Goal: Check status: Check status

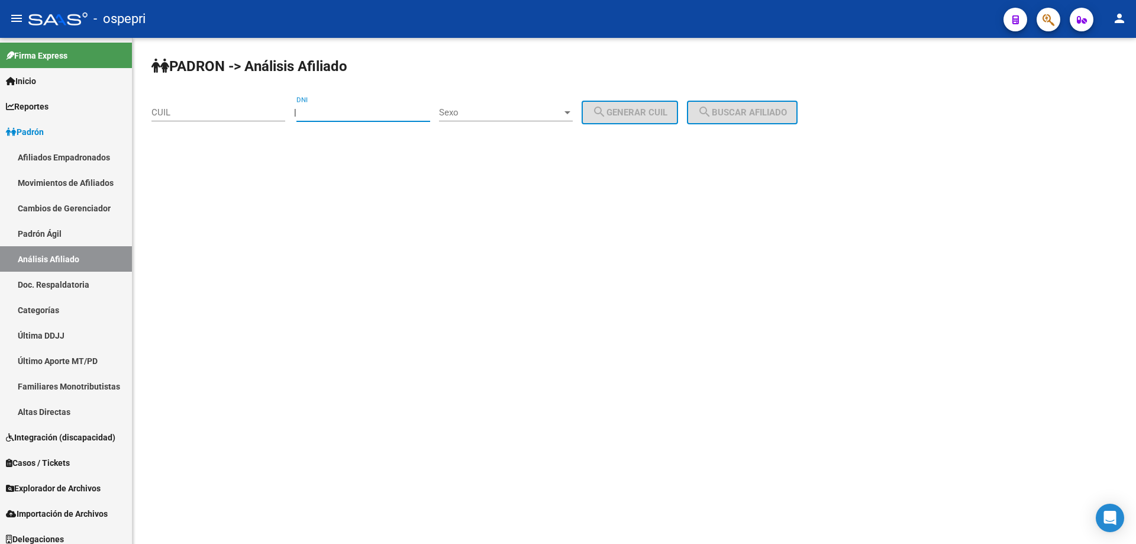
click at [393, 112] on input "DNI" at bounding box center [364, 112] width 134 height 11
type input "39132073"
click at [535, 120] on div "Sexo Sexo" at bounding box center [506, 108] width 134 height 25
click at [527, 118] on span "Masculino" at bounding box center [519, 112] width 134 height 27
click at [641, 120] on button "search Generar CUIL" at bounding box center [630, 113] width 96 height 24
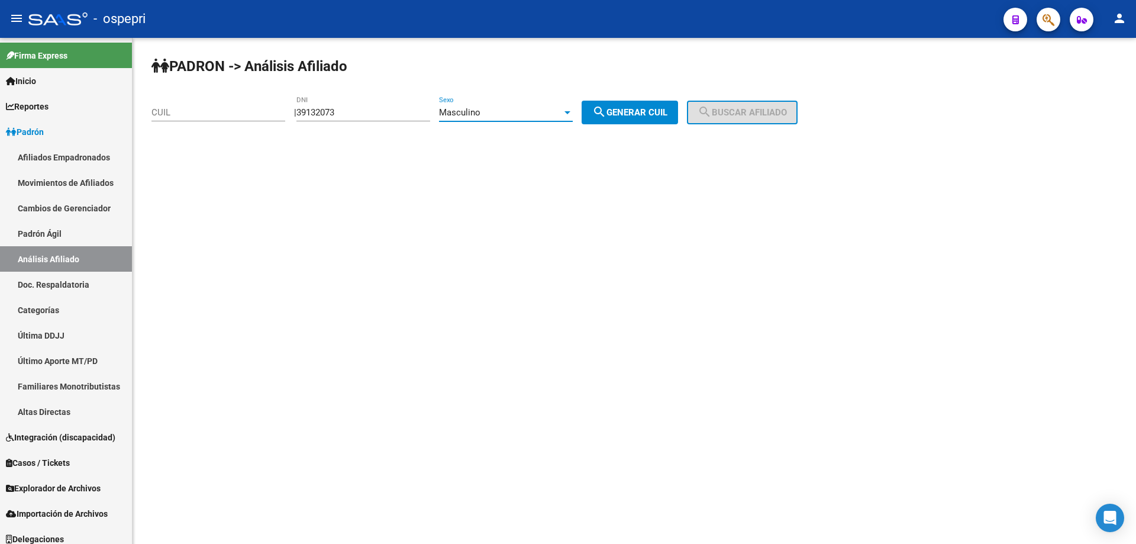
type input "20-39132073-0"
click at [762, 121] on button "search Buscar afiliado" at bounding box center [742, 113] width 111 height 24
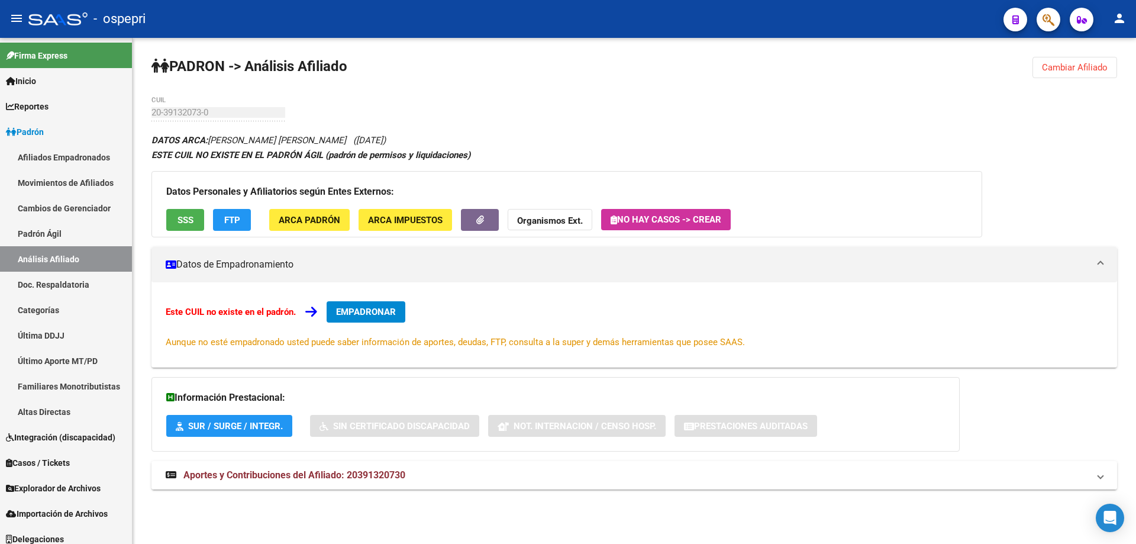
click at [369, 474] on span "Aportes y Contribuciones del Afiliado: 20391320730" at bounding box center [294, 474] width 222 height 11
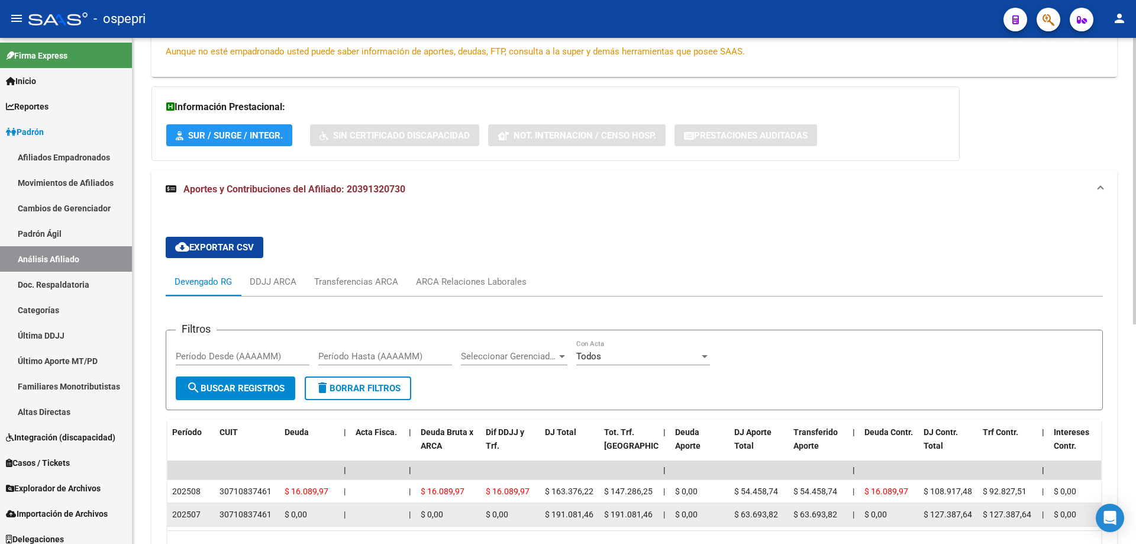
scroll to position [387, 0]
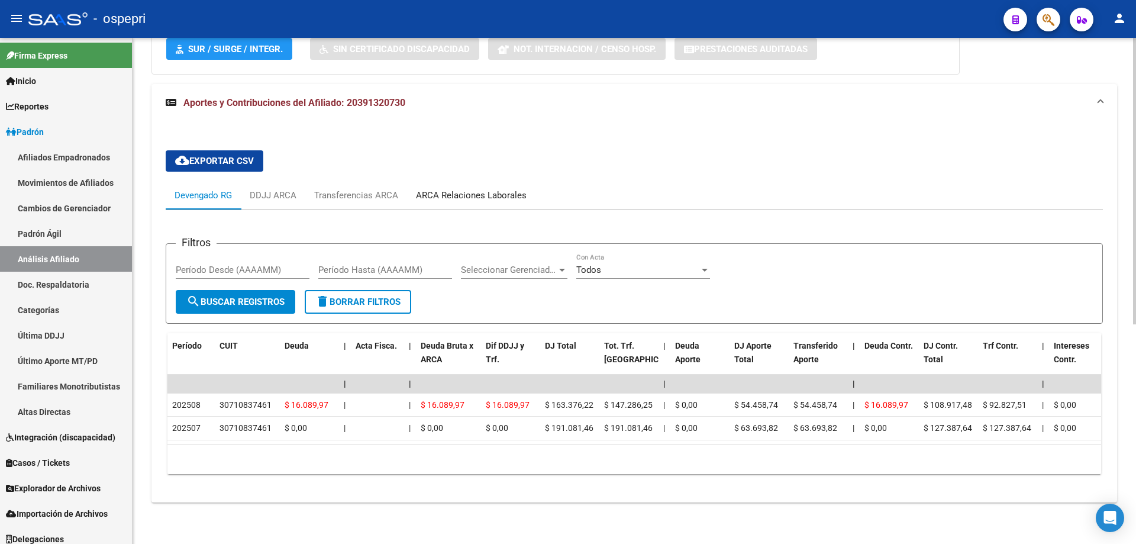
click at [495, 189] on div "ARCA Relaciones Laborales" at bounding box center [471, 195] width 111 height 13
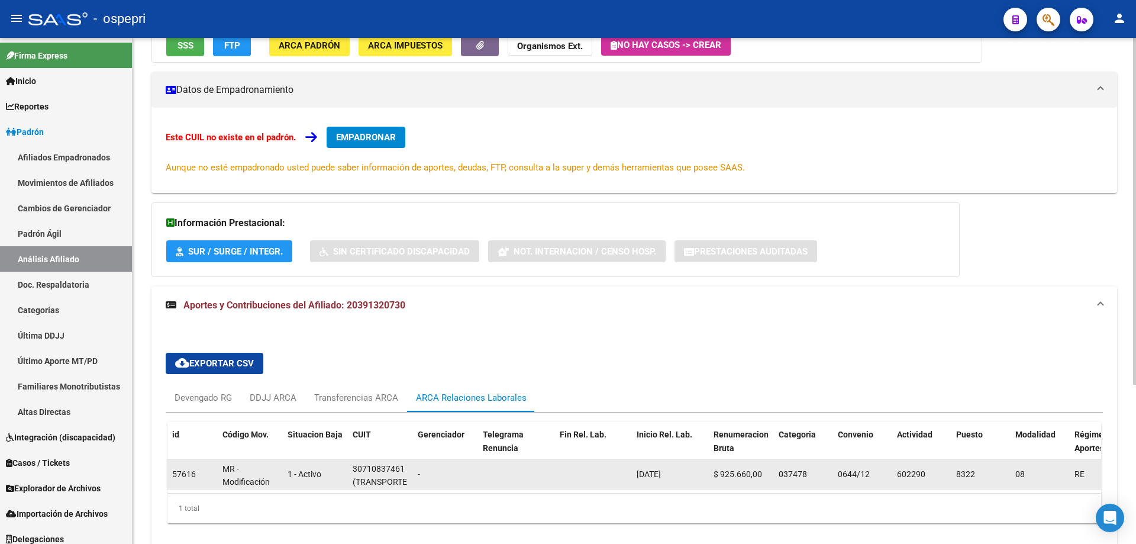
scroll to position [233, 0]
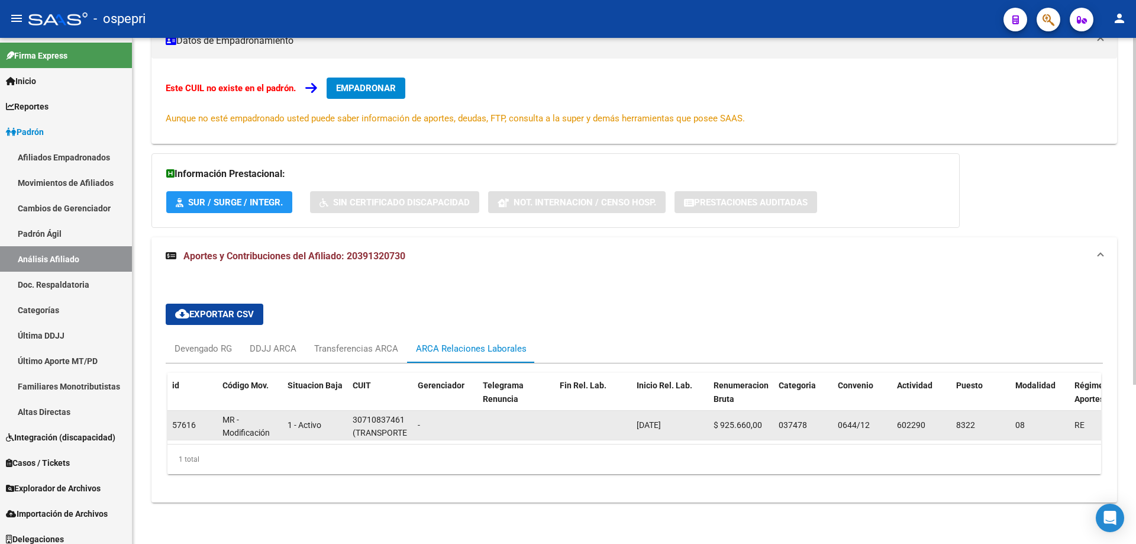
click at [387, 413] on div "30710837461" at bounding box center [379, 420] width 52 height 14
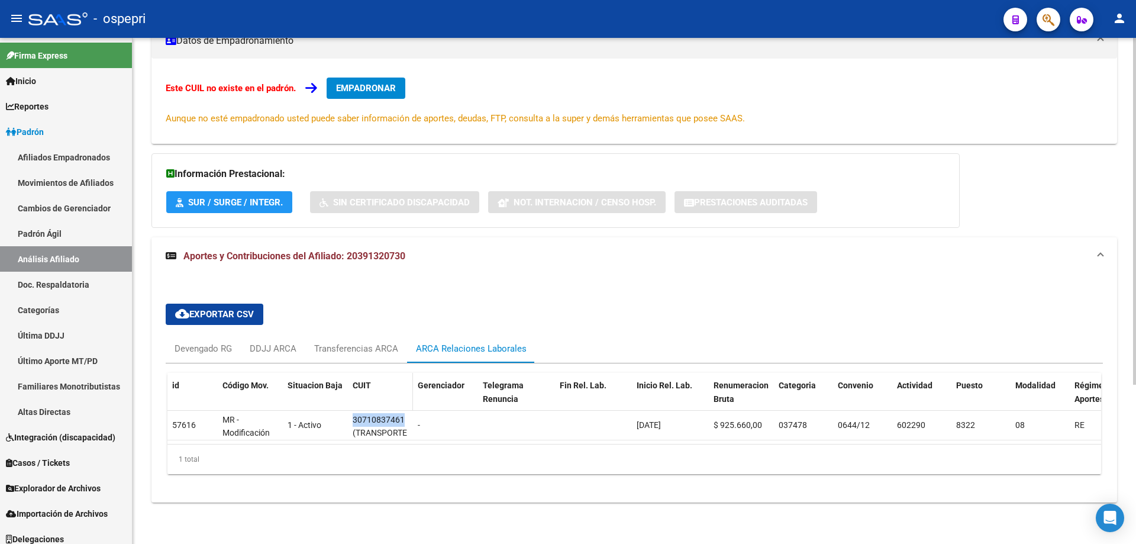
copy div "30710837461"
